Goal: Information Seeking & Learning: Learn about a topic

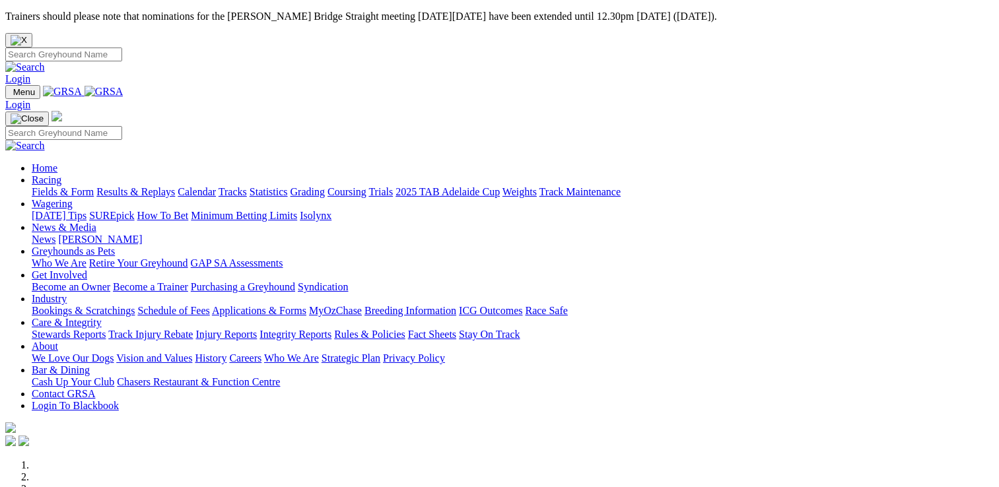
scroll to position [594, 0]
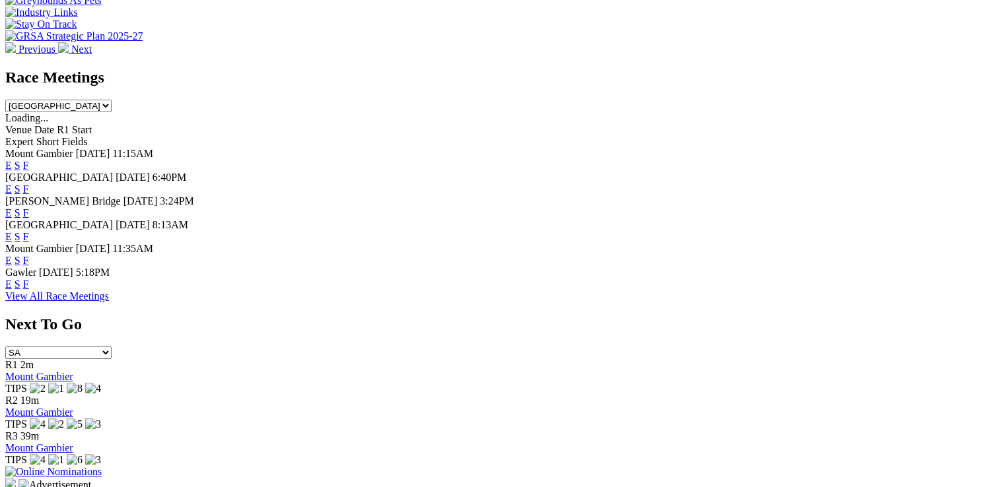
click at [29, 279] on link "F" at bounding box center [26, 284] width 6 height 11
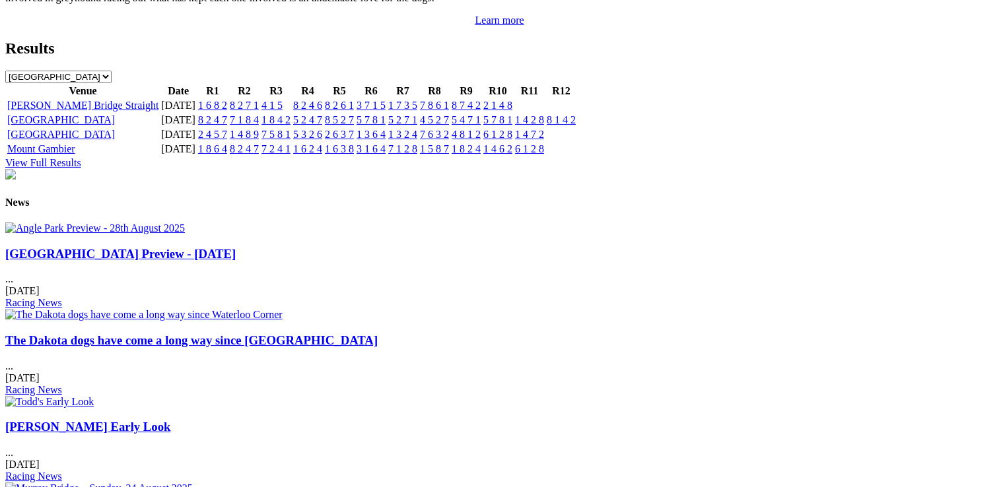
scroll to position [1520, 0]
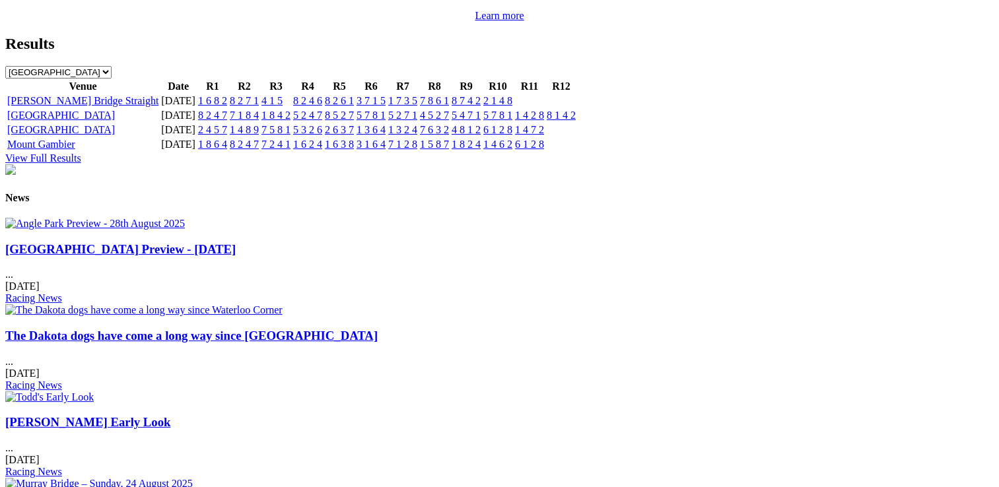
click at [153, 256] on link "[GEOGRAPHIC_DATA] Preview - [DATE]" at bounding box center [120, 249] width 230 height 14
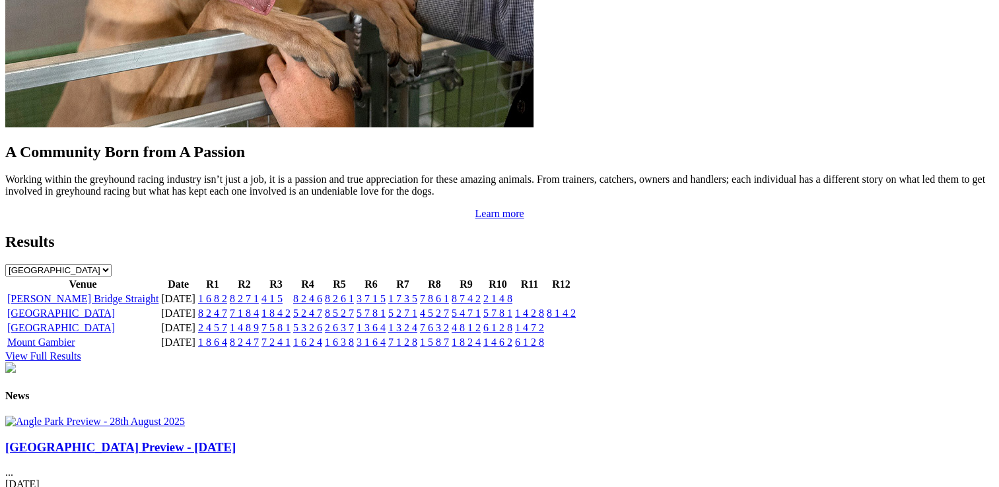
scroll to position [1454, 0]
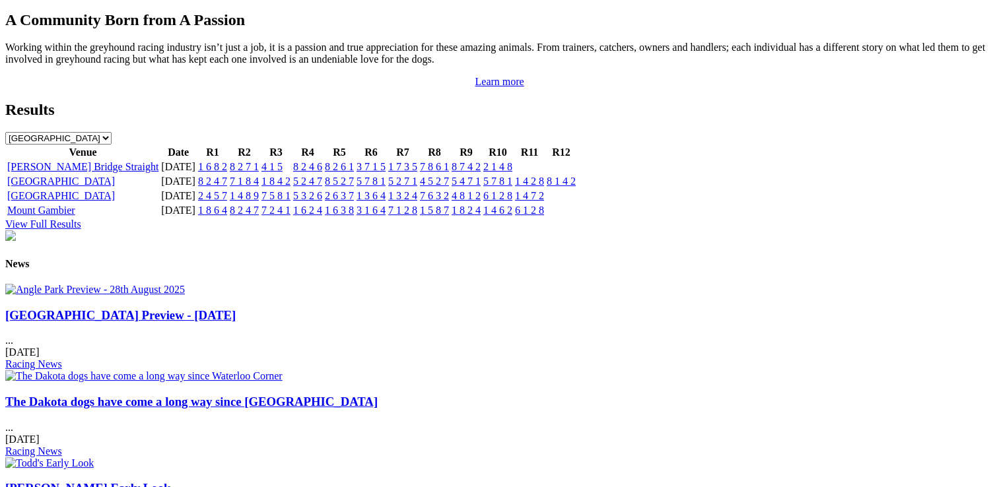
click at [340, 395] on link "The Dakota dogs have come a long way since Waterloo Corner" at bounding box center [191, 402] width 372 height 14
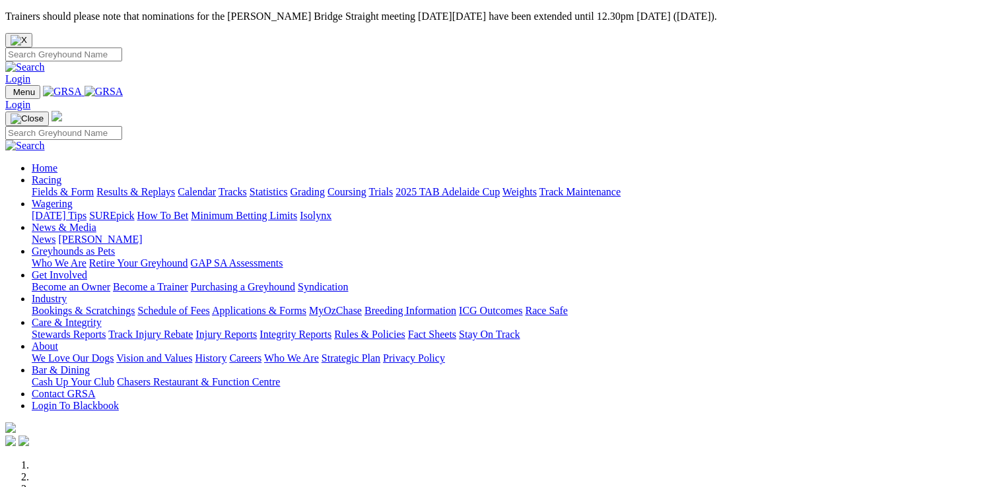
scroll to position [594, 0]
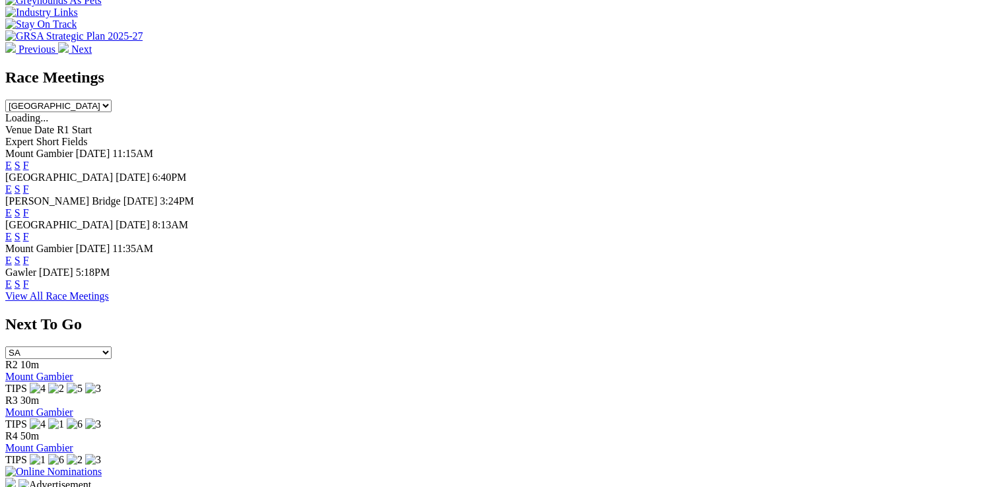
click at [29, 207] on link "F" at bounding box center [26, 212] width 6 height 11
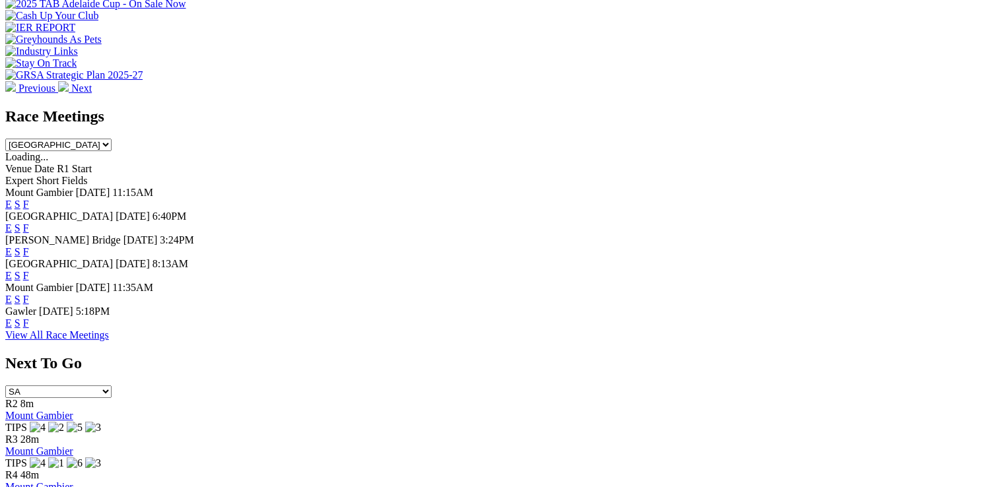
scroll to position [528, 0]
